Goal: Information Seeking & Learning: Learn about a topic

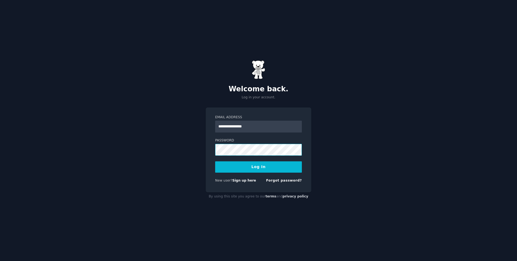
click at [215, 161] on button "Log In" at bounding box center [258, 166] width 87 height 11
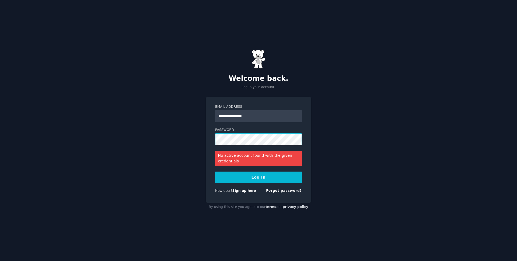
click at [210, 142] on div "**********" at bounding box center [259, 150] width 106 height 106
click at [238, 133] on div "Password" at bounding box center [258, 137] width 87 height 18
click at [257, 111] on input "**********" at bounding box center [258, 116] width 87 height 12
drag, startPoint x: 260, startPoint y: 115, endPoint x: 204, endPoint y: 112, distance: 56.6
click at [204, 112] on div "**********" at bounding box center [258, 130] width 517 height 261
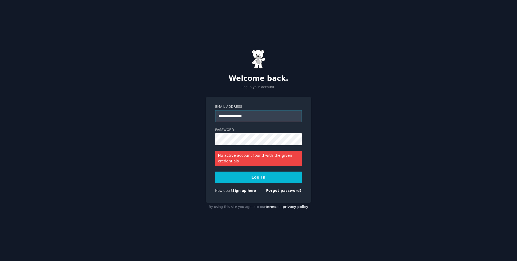
click at [271, 117] on input "**********" at bounding box center [258, 116] width 87 height 12
click at [186, 137] on div "**********" at bounding box center [258, 130] width 517 height 261
click at [210, 141] on div "**********" at bounding box center [259, 150] width 106 height 106
drag, startPoint x: 268, startPoint y: 117, endPoint x: 187, endPoint y: 117, distance: 81.1
click at [187, 117] on div "**********" at bounding box center [258, 130] width 517 height 261
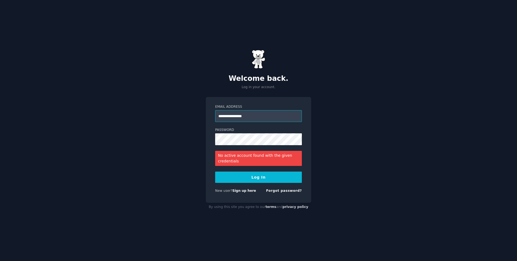
type input "*"
paste input "**********"
click at [253, 177] on button "Log In" at bounding box center [258, 177] width 87 height 11
click at [218, 114] on input "**********" at bounding box center [258, 116] width 87 height 12
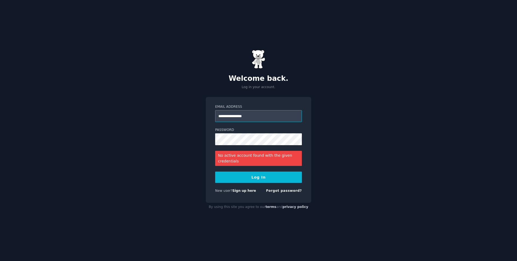
click at [228, 115] on input "**********" at bounding box center [258, 116] width 87 height 12
click at [271, 117] on input "**********" at bounding box center [258, 116] width 87 height 12
click at [266, 175] on button "Log In" at bounding box center [258, 177] width 87 height 11
drag, startPoint x: 229, startPoint y: 114, endPoint x: 226, endPoint y: 114, distance: 3.0
click at [226, 114] on input "**********" at bounding box center [258, 116] width 87 height 12
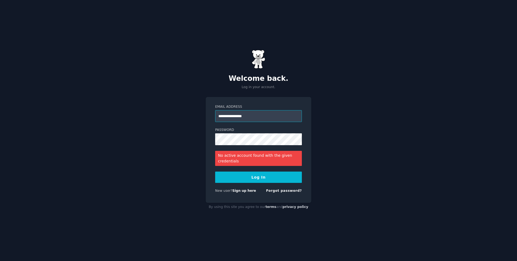
click at [229, 116] on input "**********" at bounding box center [258, 116] width 87 height 12
click at [228, 116] on input "**********" at bounding box center [258, 116] width 87 height 12
click at [263, 173] on button "Log In" at bounding box center [258, 177] width 87 height 11
click at [262, 175] on button "Log In" at bounding box center [258, 177] width 87 height 11
type input "**********"
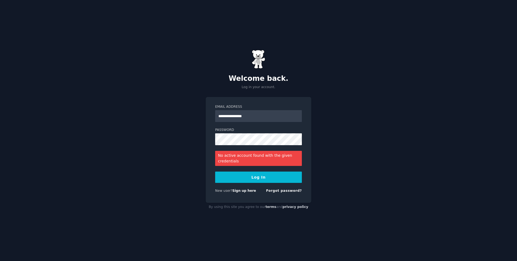
click at [237, 177] on button "Log In" at bounding box center [258, 177] width 87 height 11
click at [238, 190] on link "Sign up here" at bounding box center [244, 191] width 24 height 4
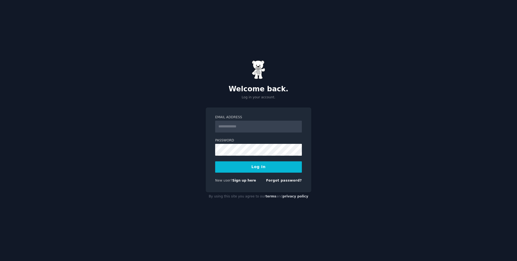
click at [240, 126] on input "Email Address" at bounding box center [258, 127] width 87 height 12
type input "**********"
click at [239, 157] on form "**********" at bounding box center [258, 150] width 87 height 70
click at [215, 161] on button "Log In" at bounding box center [258, 166] width 87 height 11
click at [213, 149] on div "**********" at bounding box center [259, 149] width 106 height 85
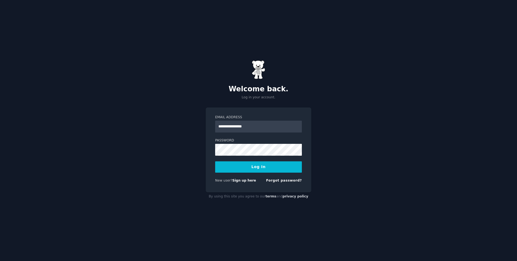
click at [271, 161] on button "Log In" at bounding box center [258, 166] width 87 height 11
click at [248, 128] on input "Email Address" at bounding box center [258, 127] width 87 height 12
type input "**********"
click at [244, 156] on form "**********" at bounding box center [258, 150] width 87 height 70
click at [215, 161] on button "Log In" at bounding box center [258, 166] width 87 height 11
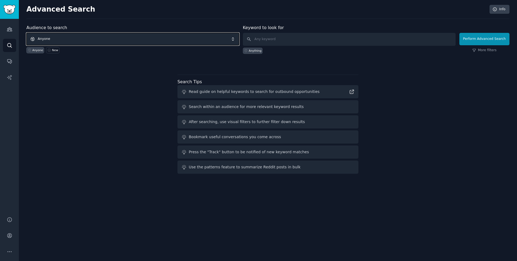
click at [57, 41] on span "Anyone" at bounding box center [132, 39] width 213 height 12
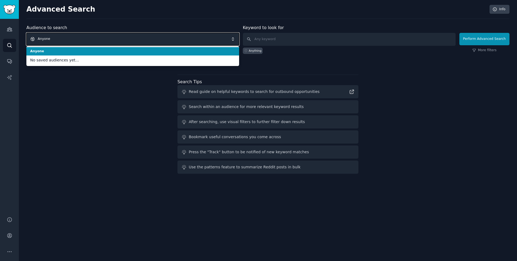
click at [60, 42] on span "Anyone" at bounding box center [132, 39] width 213 height 12
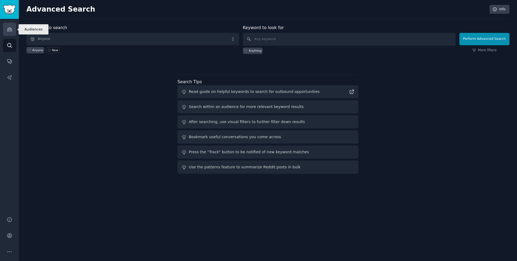
click at [7, 30] on icon "Sidebar" at bounding box center [9, 29] width 5 height 4
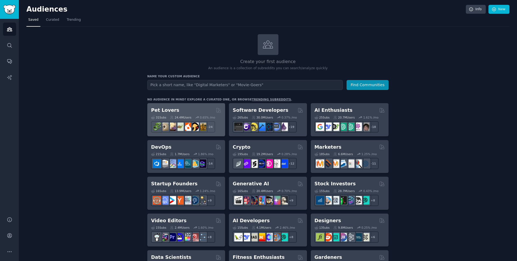
click at [172, 107] on div "Pet Lovers 31 Sub s 24.4M Users 0.65 % /mo r/turtle + 24" at bounding box center [186, 119] width 78 height 33
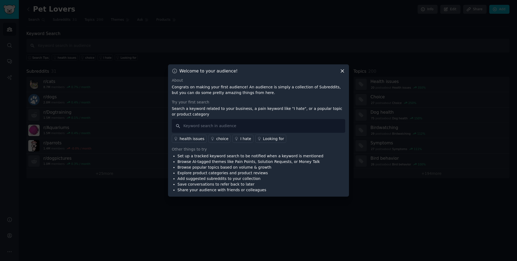
click at [342, 71] on icon at bounding box center [342, 71] width 3 height 3
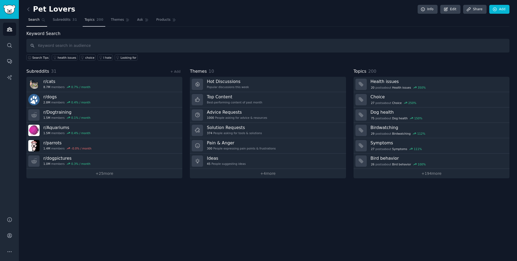
click at [91, 21] on span "Topics" at bounding box center [90, 20] width 10 height 5
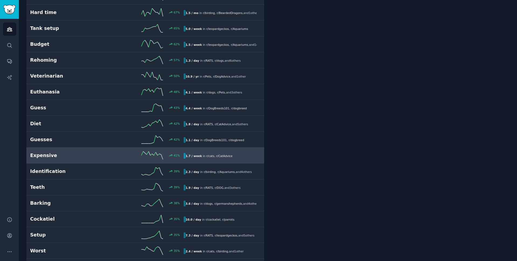
scroll to position [135, 0]
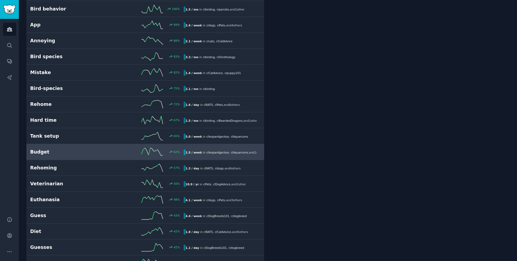
click at [143, 158] on link "Budget 62 % 1.5 / week in r/ leopardgeckos , r/ Aquariums , and 1 other" at bounding box center [145, 152] width 238 height 16
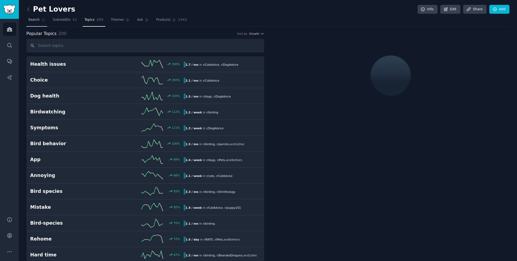
click at [36, 16] on link "Search" at bounding box center [36, 21] width 21 height 11
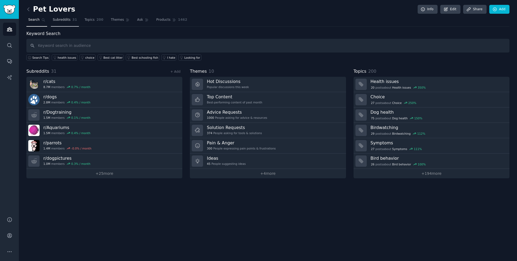
click at [66, 21] on span "Subreddits" at bounding box center [62, 20] width 18 height 5
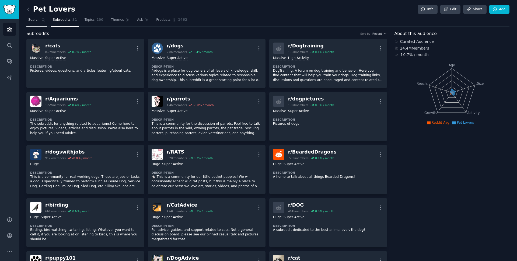
click at [39, 22] on span "Search" at bounding box center [33, 20] width 11 height 5
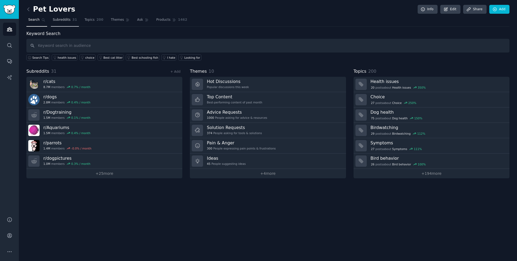
click at [70, 17] on link "Subreddits 31" at bounding box center [65, 21] width 28 height 11
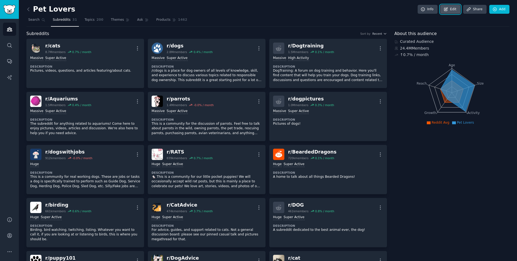
click at [456, 12] on link "Edit" at bounding box center [450, 9] width 20 height 9
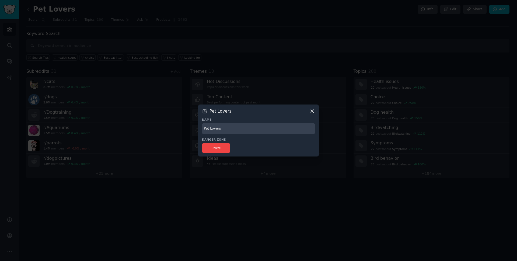
click at [311, 109] on icon at bounding box center [312, 111] width 6 height 6
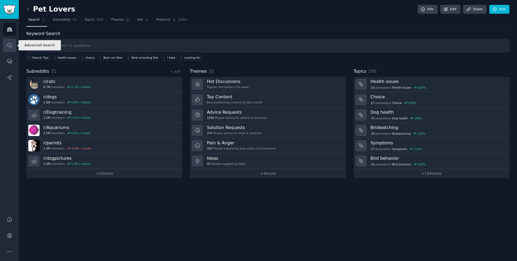
click at [11, 47] on icon "Sidebar" at bounding box center [10, 46] width 6 height 6
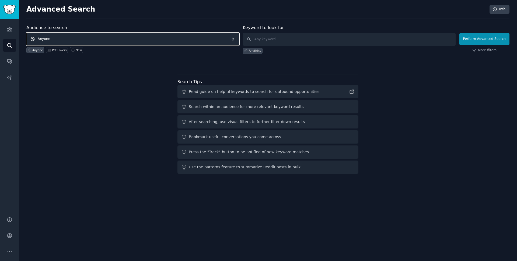
click at [53, 40] on span "Anyone" at bounding box center [132, 39] width 213 height 12
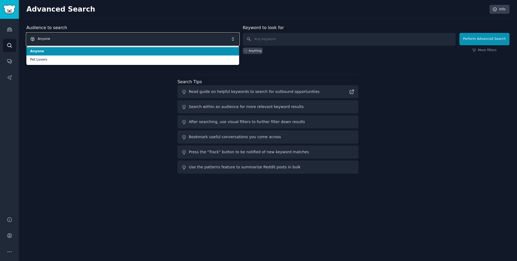
click at [57, 39] on span "Anyone" at bounding box center [132, 39] width 213 height 12
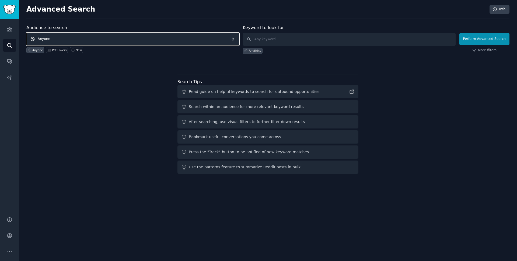
click at [57, 39] on span "Anyone" at bounding box center [132, 39] width 213 height 12
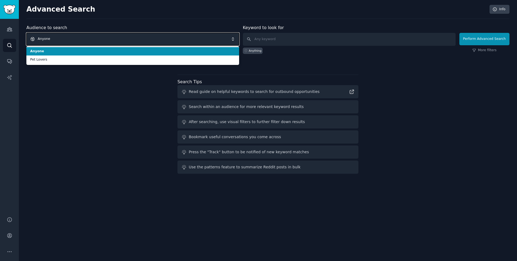
click at [57, 39] on span "Anyone" at bounding box center [132, 39] width 213 height 12
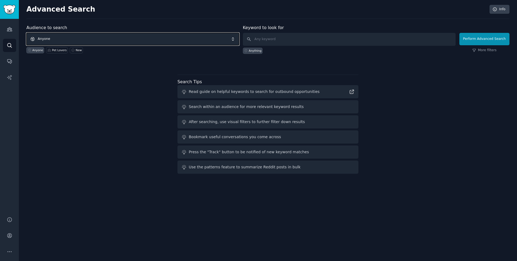
click at [57, 39] on span "Anyone" at bounding box center [132, 39] width 213 height 12
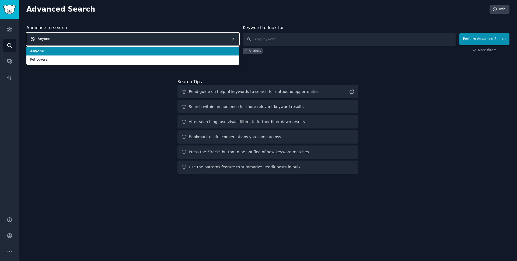
click at [57, 39] on span "Anyone" at bounding box center [132, 39] width 213 height 12
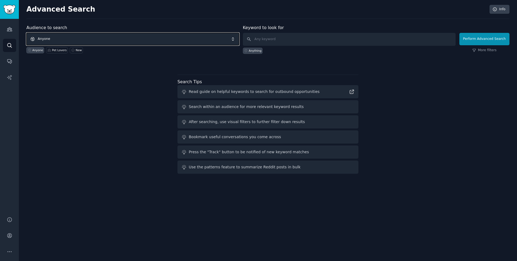
click at [57, 39] on span "Anyone" at bounding box center [132, 39] width 213 height 12
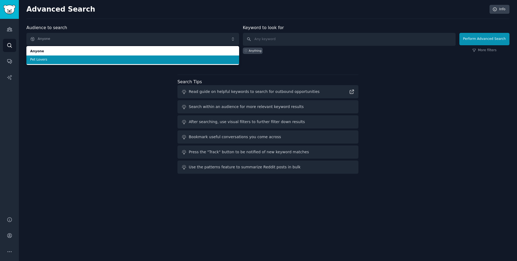
click at [61, 57] on li "Pet Lovers" at bounding box center [132, 59] width 213 height 9
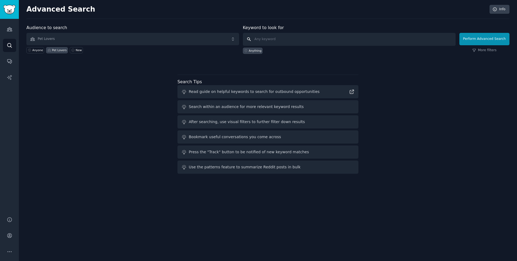
click at [314, 39] on input "text" at bounding box center [349, 39] width 213 height 13
paste input "️lizy@jovipaw.com"
type input "️lizy@jovipaw.com"
drag, startPoint x: 239, startPoint y: 38, endPoint x: 215, endPoint y: 35, distance: 23.9
click at [215, 35] on form "Audience to search Pet Lovers Anyone Pet Lovers New Keyword to look for ️lizy@j…" at bounding box center [267, 39] width 483 height 29
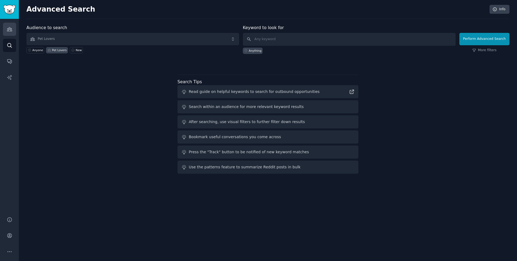
click at [13, 31] on link "Audiences" at bounding box center [9, 29] width 13 height 13
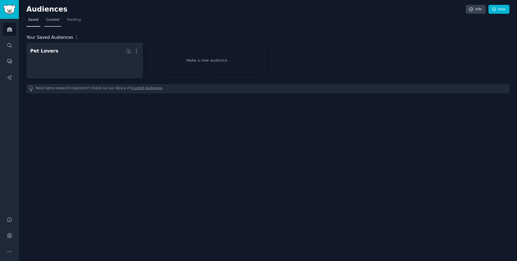
click at [52, 20] on span "Curated" at bounding box center [52, 20] width 13 height 5
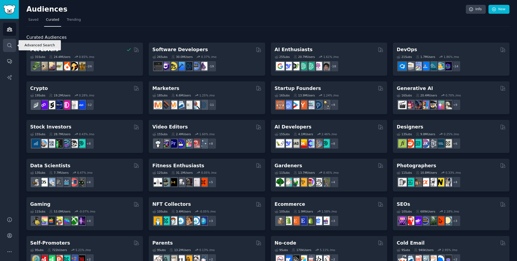
click at [9, 48] on icon "Sidebar" at bounding box center [10, 46] width 6 height 6
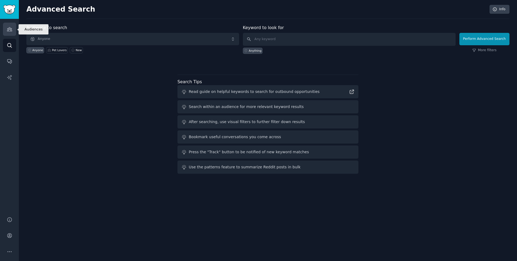
click at [7, 27] on icon "Sidebar" at bounding box center [10, 29] width 6 height 6
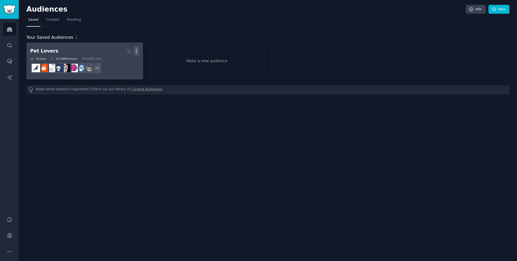
click at [136, 50] on icon "button" at bounding box center [137, 51] width 6 height 6
drag, startPoint x: 124, startPoint y: 62, endPoint x: 294, endPoint y: 27, distance: 173.0
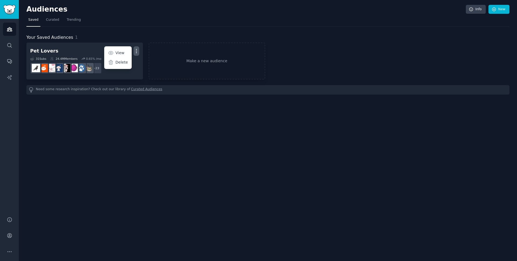
click at [124, 62] on p "Delete" at bounding box center [122, 63] width 12 height 6
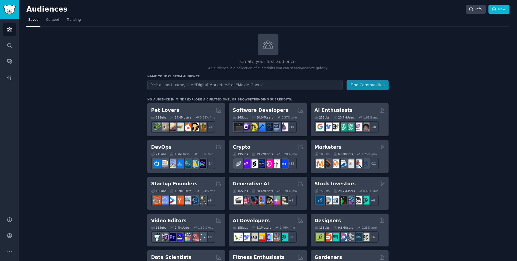
click at [210, 83] on input "text" at bounding box center [245, 85] width 196 height 10
type input "r/AskUK"
click at [370, 84] on button "Find Communities" at bounding box center [368, 85] width 42 height 10
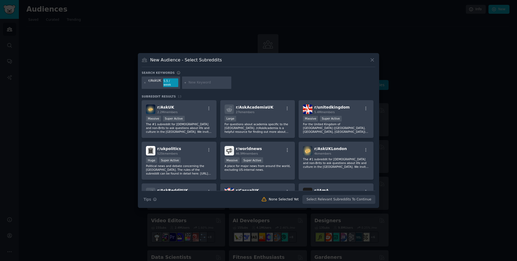
click at [375, 58] on icon at bounding box center [373, 60] width 6 height 6
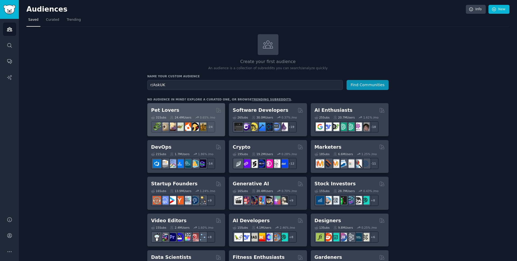
click at [194, 114] on div "31 Sub s 24.4M Users 0.65 % /mo r/PetAdvice + 24" at bounding box center [186, 123] width 70 height 19
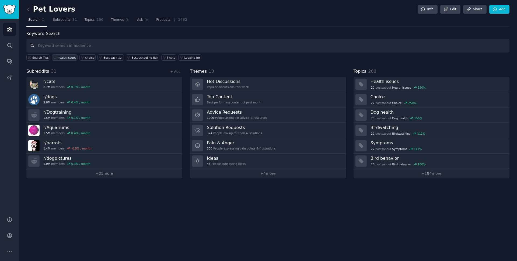
paste input "Kong dog toy UK"
drag, startPoint x: 36, startPoint y: 45, endPoint x: 7, endPoint y: 44, distance: 28.6
click at [9, 45] on div "Audiences Search Conversations AI Reports Help Account More Pet Lovers Info Edi…" at bounding box center [258, 130] width 517 height 261
drag, startPoint x: 48, startPoint y: 46, endPoint x: 14, endPoint y: 46, distance: 33.4
click at [14, 46] on div "Advanced Search Audiences Search Conversations AI Reports Help Account More Pet…" at bounding box center [258, 130] width 517 height 261
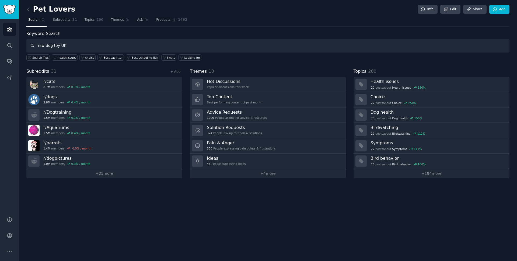
drag, startPoint x: 46, startPoint y: 45, endPoint x: 51, endPoint y: 45, distance: 4.8
click at [51, 45] on input "rsw dog toy UK" at bounding box center [267, 46] width 483 height 14
click at [59, 43] on input "rsw pet g toy UK" at bounding box center [267, 46] width 483 height 14
click at [55, 43] on input "rsw pet g toy UK" at bounding box center [267, 46] width 483 height 14
type input "rsw pet toy UK"
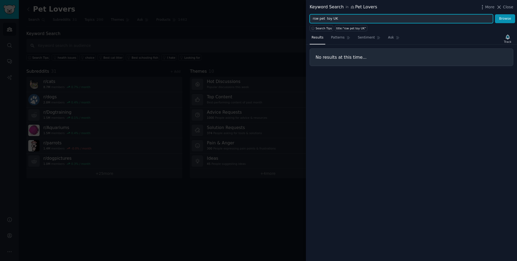
click at [332, 19] on input "rsw pet toy UK" at bounding box center [401, 18] width 183 height 9
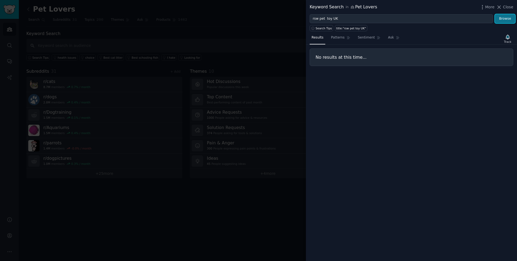
click at [497, 17] on button "Browse" at bounding box center [505, 18] width 20 height 9
click at [340, 39] on span "Patterns" at bounding box center [337, 37] width 13 height 5
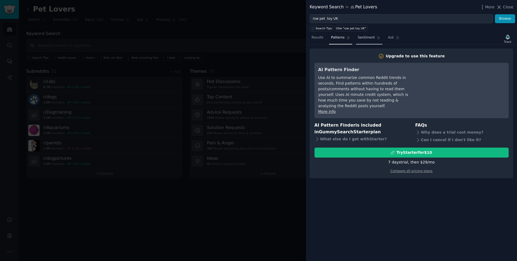
click at [358, 39] on span "Sentiment" at bounding box center [366, 37] width 17 height 5
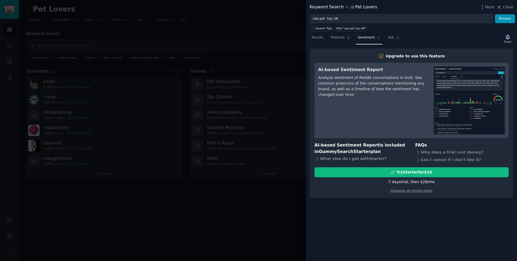
click at [378, 37] on link "Sentiment" at bounding box center [369, 38] width 26 height 11
click at [314, 37] on span "Results" at bounding box center [318, 37] width 12 height 5
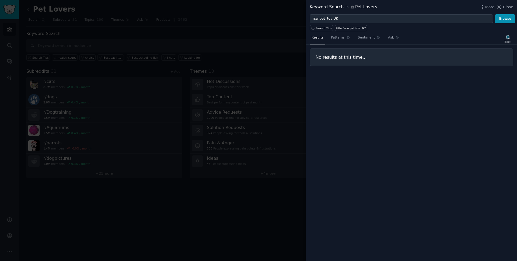
click at [213, 60] on div at bounding box center [258, 130] width 517 height 261
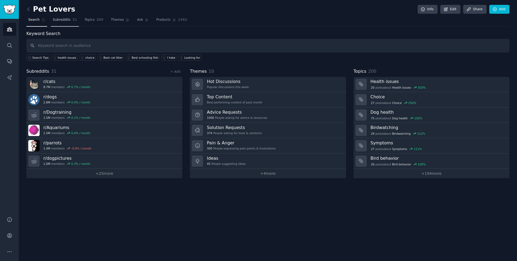
click at [57, 22] on span "Subreddits" at bounding box center [62, 20] width 18 height 5
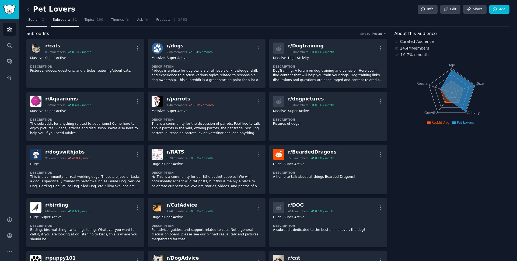
click at [36, 22] on span "Search" at bounding box center [33, 20] width 11 height 5
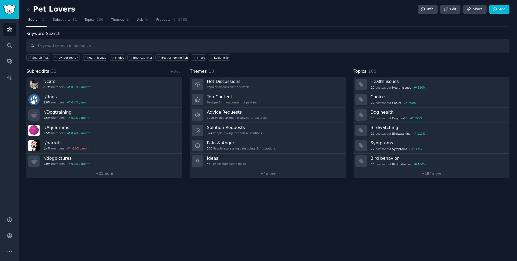
click at [57, 46] on input "text" at bounding box center [267, 46] width 483 height 14
type input "pet toys uk"
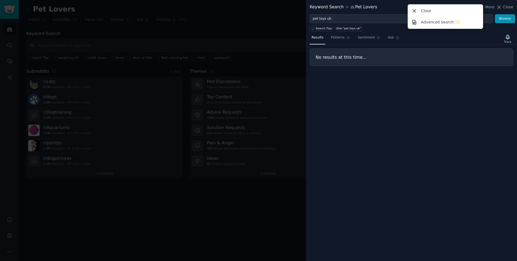
click at [204, 42] on div at bounding box center [258, 130] width 517 height 261
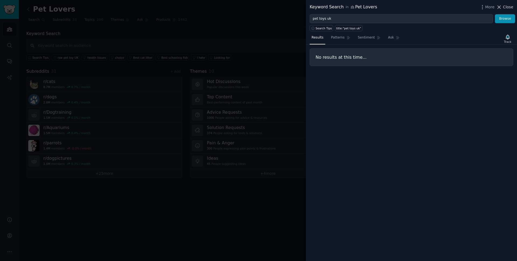
click at [505, 8] on span "Close" at bounding box center [508, 7] width 10 height 6
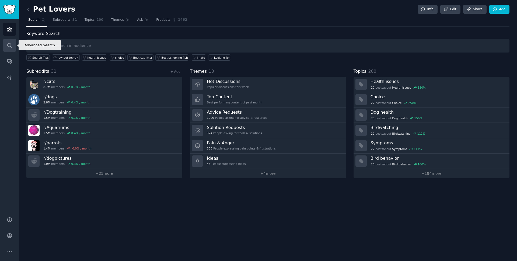
click at [9, 43] on icon "Sidebar" at bounding box center [10, 46] width 6 height 6
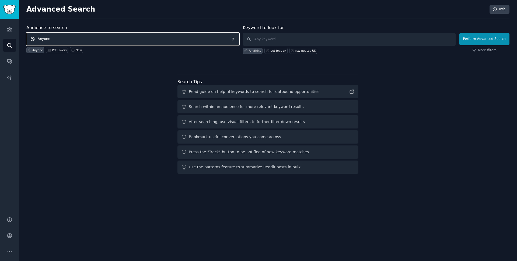
click at [158, 41] on span "Anyone" at bounding box center [132, 39] width 213 height 12
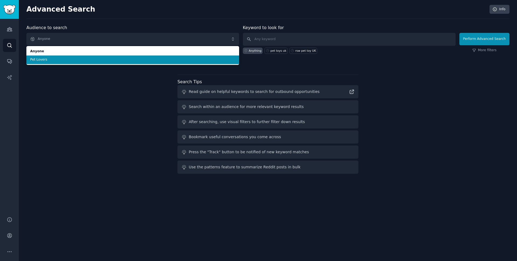
click at [149, 60] on span "Pet Lovers" at bounding box center [132, 59] width 205 height 5
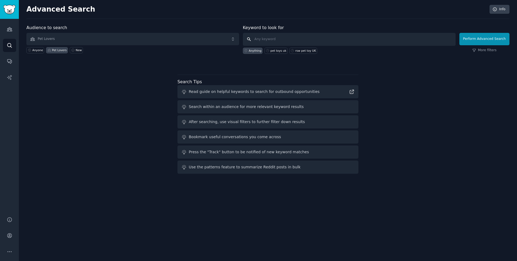
click at [307, 37] on input "text" at bounding box center [349, 39] width 213 height 13
type input "pet toys uk"
click button "Perform Advanced Search" at bounding box center [484, 39] width 50 height 12
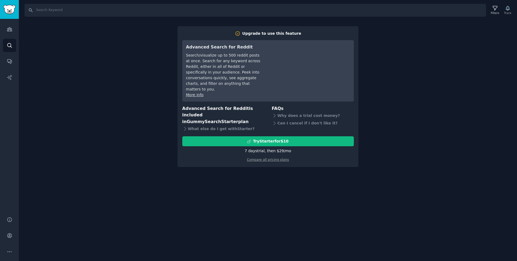
drag, startPoint x: 427, startPoint y: 86, endPoint x: 441, endPoint y: 57, distance: 32.5
click at [427, 85] on div "Search Filters Track Upgrade to use this feature Advanced Search for Reddit Sea…" at bounding box center [268, 130] width 498 height 261
click at [488, 19] on div "Search Filters Track Upgrade to use this feature Advanced Search for Reddit Sea…" at bounding box center [268, 130] width 498 height 261
click at [59, 30] on div "Search Filters Track Upgrade to use this feature Advanced Search for Reddit Sea…" at bounding box center [268, 130] width 498 height 261
click at [272, 188] on div "Search Filters Track Upgrade to use this feature Advanced Search for Reddit Sea…" at bounding box center [268, 130] width 498 height 261
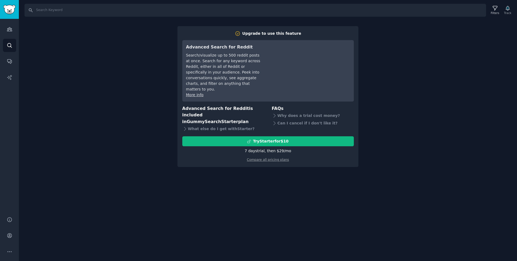
click at [265, 192] on div "Search Filters Track Upgrade to use this feature Advanced Search for Reddit Sea…" at bounding box center [268, 130] width 498 height 261
click at [47, 87] on div "Search Filters Track Upgrade to use this feature Advanced Search for Reddit Sea…" at bounding box center [268, 130] width 498 height 261
drag, startPoint x: 8, startPoint y: 52, endPoint x: 8, endPoint y: 46, distance: 6.5
click at [8, 50] on div "Audiences Search Conversations AI Reports" at bounding box center [9, 114] width 19 height 191
click at [8, 44] on icon "Sidebar" at bounding box center [10, 46] width 6 height 6
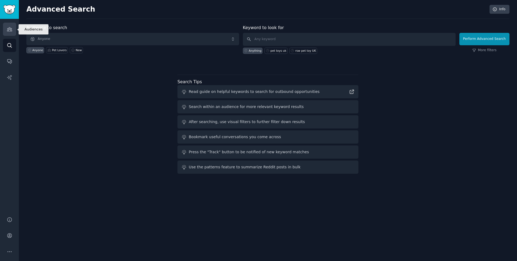
click at [13, 28] on link "Audiences" at bounding box center [9, 29] width 13 height 13
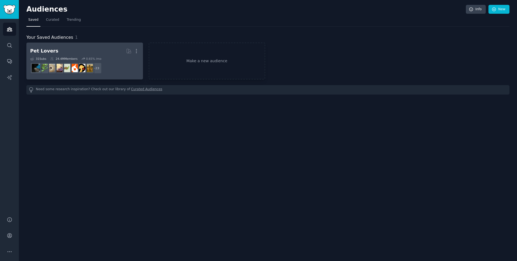
click at [67, 48] on h2 "Pet Lovers More" at bounding box center [84, 50] width 109 height 9
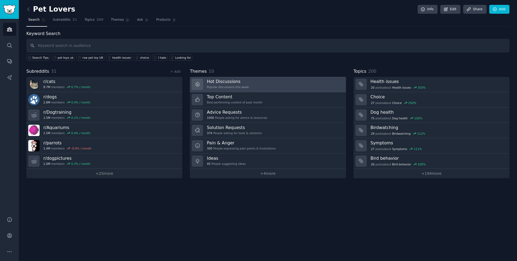
click at [216, 85] on div "Popular discussions this week" at bounding box center [228, 87] width 42 height 4
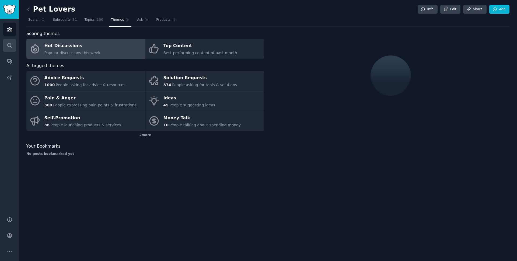
click at [11, 51] on link "Search" at bounding box center [9, 45] width 13 height 13
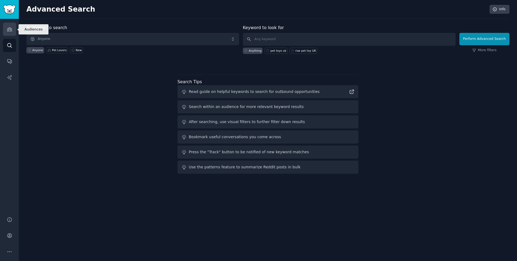
click at [14, 31] on link "Audiences" at bounding box center [9, 29] width 13 height 13
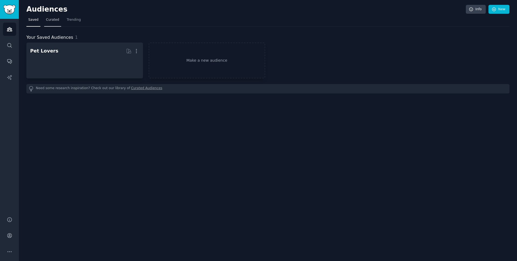
click at [49, 22] on span "Curated" at bounding box center [52, 20] width 13 height 5
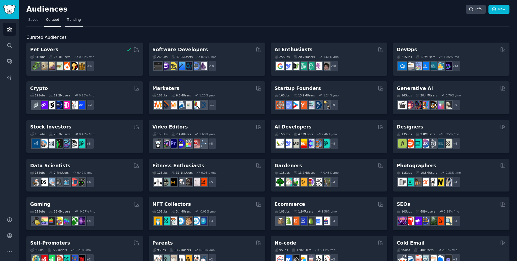
click at [71, 23] on link "Trending" at bounding box center [74, 21] width 18 height 11
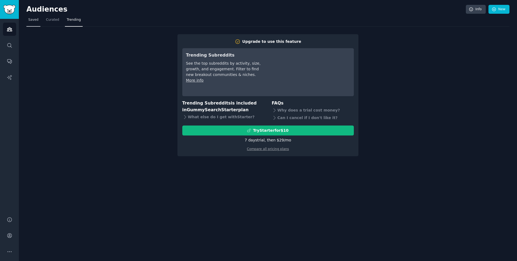
click at [38, 24] on link "Saved" at bounding box center [33, 21] width 14 height 11
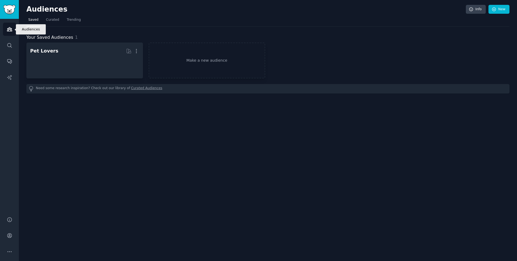
click at [4, 26] on link "Audiences" at bounding box center [9, 29] width 13 height 13
drag, startPoint x: 18, startPoint y: 47, endPoint x: 9, endPoint y: 41, distance: 10.5
click at [18, 47] on div "Audiences Search Conversations AI Reports" at bounding box center [9, 114] width 19 height 191
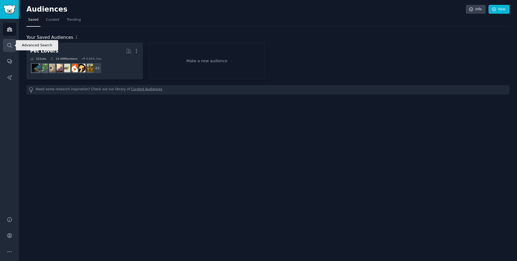
click at [9, 41] on link "Search" at bounding box center [9, 45] width 13 height 13
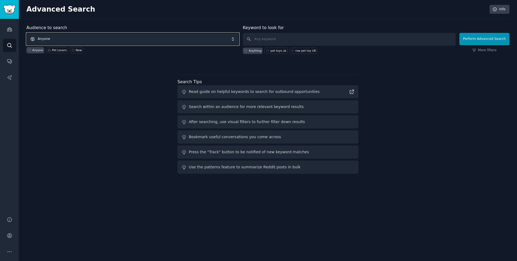
click at [54, 37] on span "Anyone" at bounding box center [132, 39] width 213 height 12
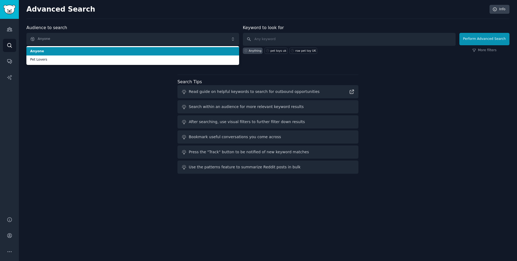
click at [160, 53] on span "Anyone" at bounding box center [132, 51] width 205 height 5
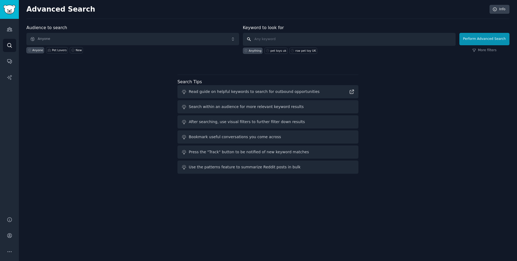
click at [258, 39] on input "text" at bounding box center [349, 39] width 213 height 13
drag, startPoint x: 330, startPoint y: 51, endPoint x: 325, endPoint y: 44, distance: 8.2
click at [330, 50] on div "Anything pet toys uk rsw pet toy UK" at bounding box center [349, 50] width 213 height 8
click at [324, 43] on input "text" at bounding box center [349, 39] width 213 height 13
paste input "Kong dog toy UK"
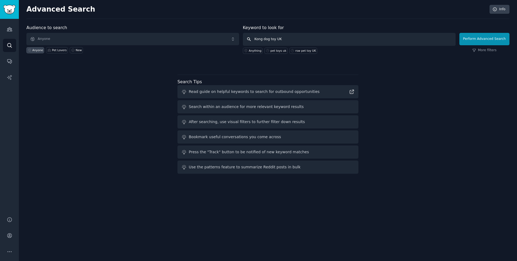
drag, startPoint x: 270, startPoint y: 38, endPoint x: 206, endPoint y: 51, distance: 65.3
click at [206, 51] on form "Audience to search Anyone Anyone Pet Lovers New Keyword to look for Kong dog to…" at bounding box center [267, 39] width 483 height 29
click at [267, 40] on input "pet toy UK" at bounding box center [349, 39] width 213 height 13
type input "pet toys UK"
click at [469, 39] on button "Perform Advanced Search" at bounding box center [484, 39] width 50 height 12
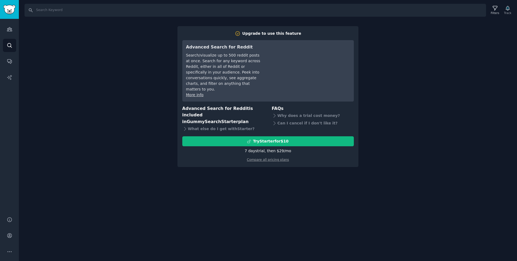
click at [504, 35] on div "Search Filters Track Upgrade to use this feature Advanced Search for Reddit Sea…" at bounding box center [268, 130] width 498 height 261
click at [71, 56] on div "Search Filters Track Upgrade to use this feature Advanced Search for Reddit Sea…" at bounding box center [268, 130] width 498 height 261
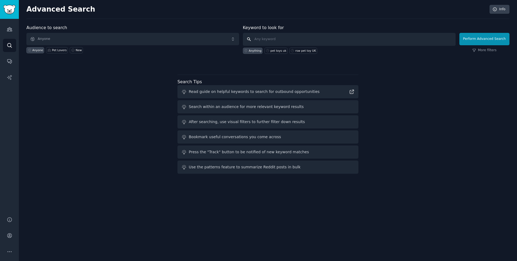
click at [282, 33] on input "text" at bounding box center [349, 39] width 213 height 13
click at [281, 52] on div "pet toys uk" at bounding box center [278, 51] width 16 height 4
type input "pet toys uk"
click at [487, 49] on link "More filters" at bounding box center [484, 50] width 24 height 5
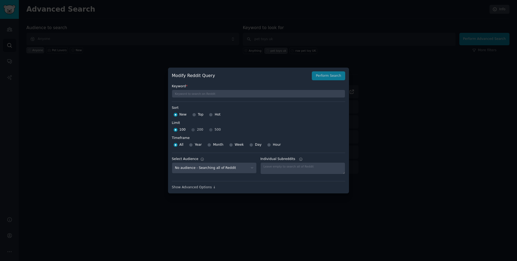
click at [386, 80] on div at bounding box center [258, 130] width 517 height 261
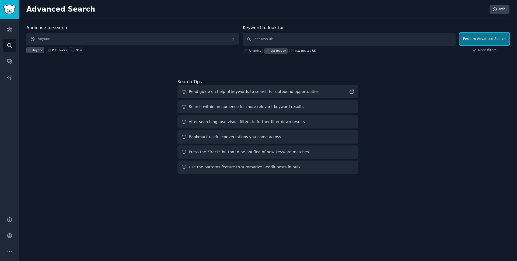
click at [469, 45] on button "Perform Advanced Search" at bounding box center [484, 39] width 50 height 12
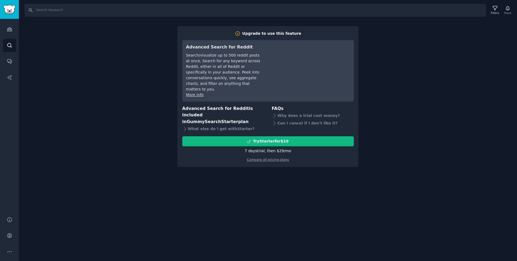
click at [435, 75] on div "Search Filters Track Upgrade to use this feature Advanced Search for Reddit Sea…" at bounding box center [268, 130] width 498 height 261
click at [371, 171] on div "Search Filters Track Upgrade to use this feature Advanced Search for Reddit Sea…" at bounding box center [268, 130] width 498 height 261
